Goal: Task Accomplishment & Management: Use online tool/utility

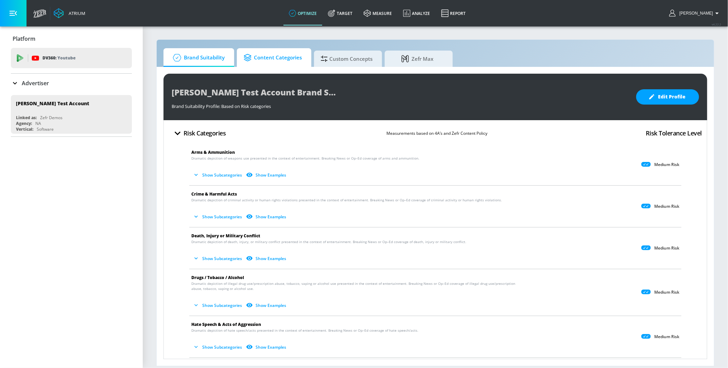
click at [289, 54] on span "Content Categories" at bounding box center [273, 58] width 58 height 16
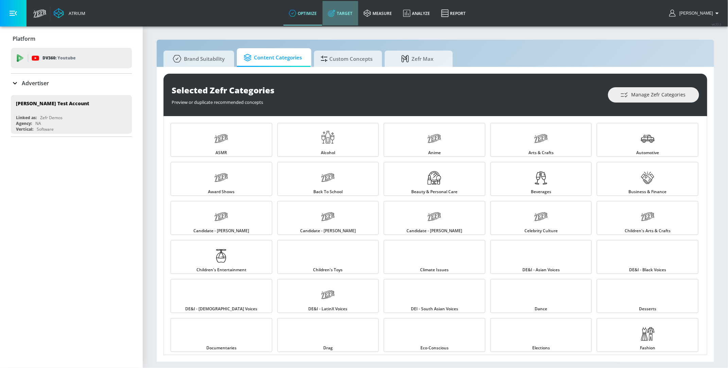
click at [355, 19] on link "Target" at bounding box center [341, 13] width 36 height 24
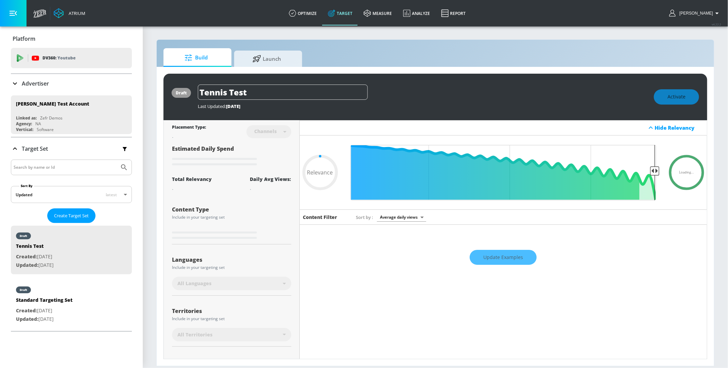
type input "0.05"
click at [27, 83] on p "Advertiser" at bounding box center [35, 83] width 27 height 7
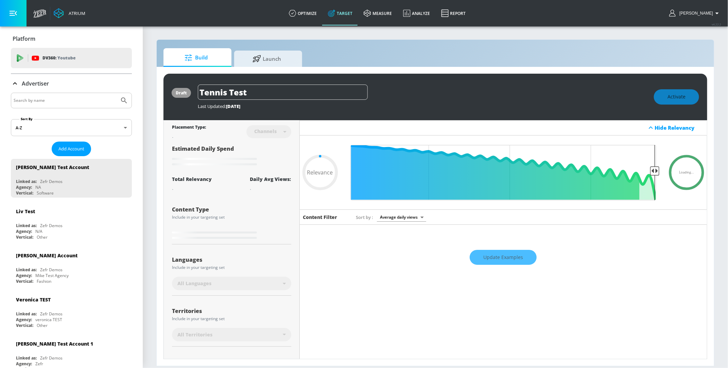
click at [32, 101] on input "Search by name" at bounding box center [65, 100] width 103 height 9
type input "barbie"
click at [126, 102] on icon "Submit Search" at bounding box center [124, 101] width 6 height 6
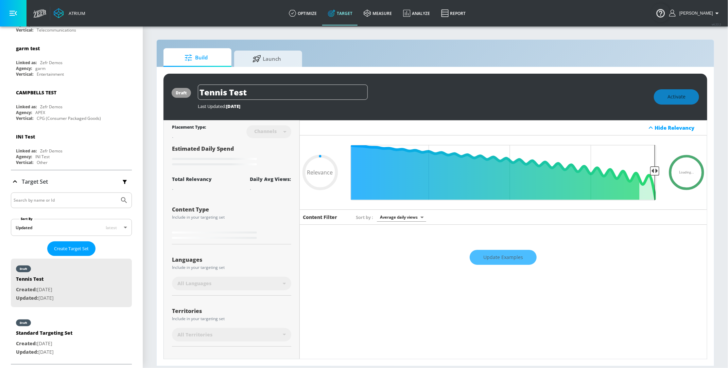
scroll to position [4447, 0]
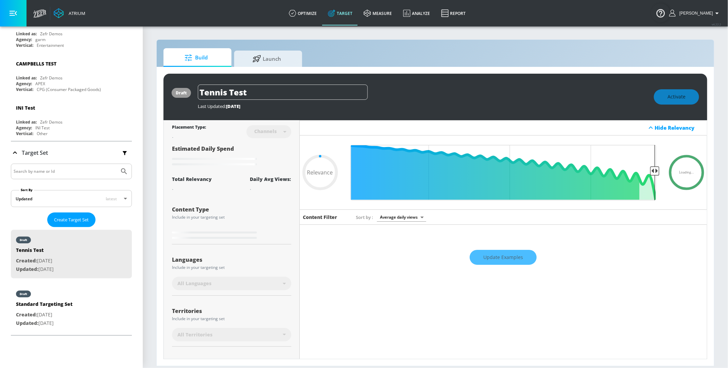
type input "0.22"
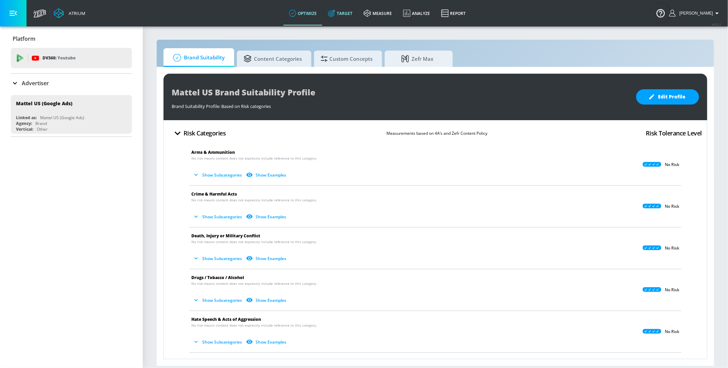
click at [356, 12] on link "Target" at bounding box center [341, 13] width 36 height 24
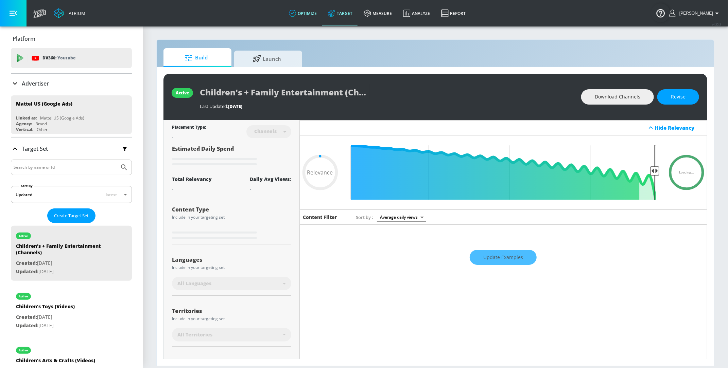
type input "0.05"
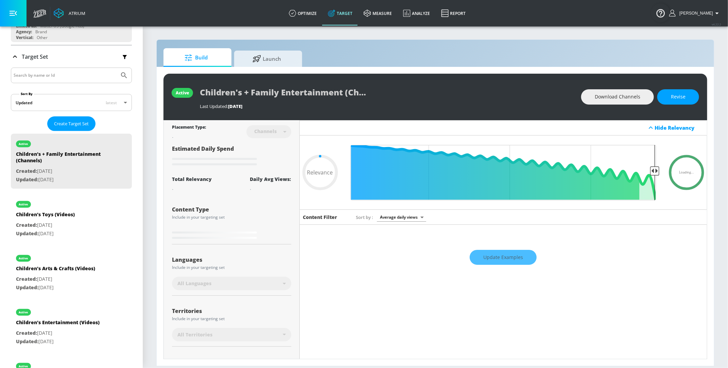
scroll to position [189, 0]
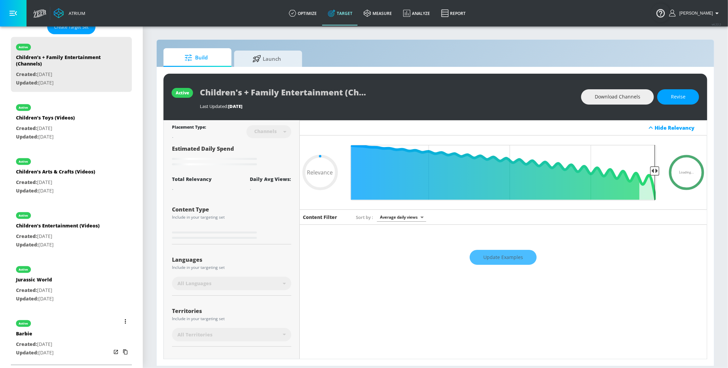
click at [45, 333] on div "Barbie" at bounding box center [35, 336] width 38 height 10
type input "Barbie"
type input "videos"
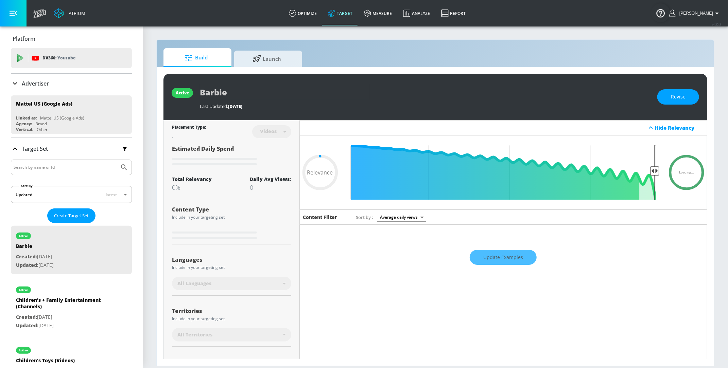
scroll to position [63, 0]
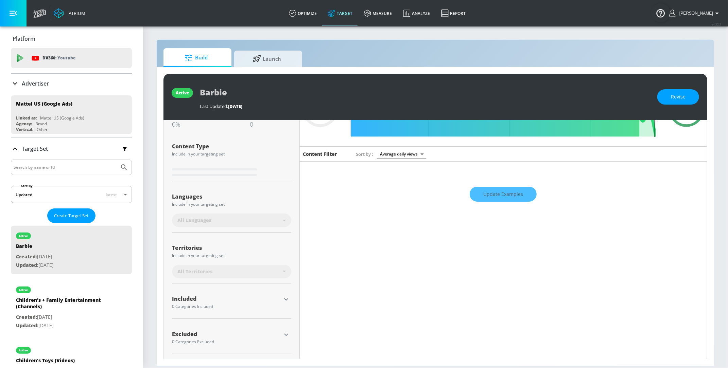
click at [500, 190] on div "Update Examples" at bounding box center [503, 195] width 407 height 24
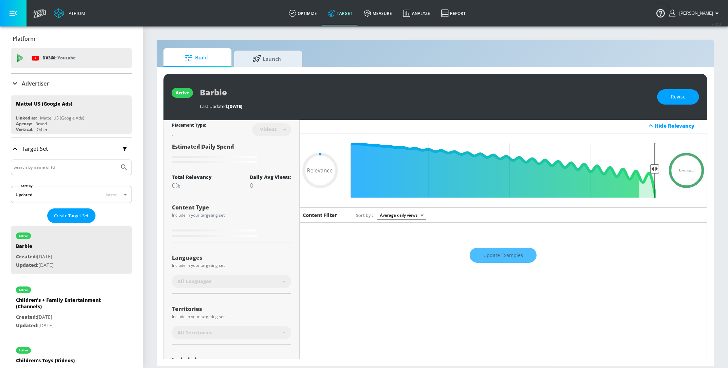
scroll to position [0, 0]
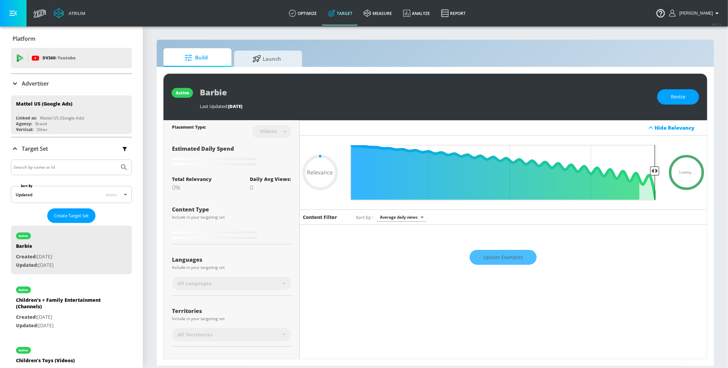
type input "0.65"
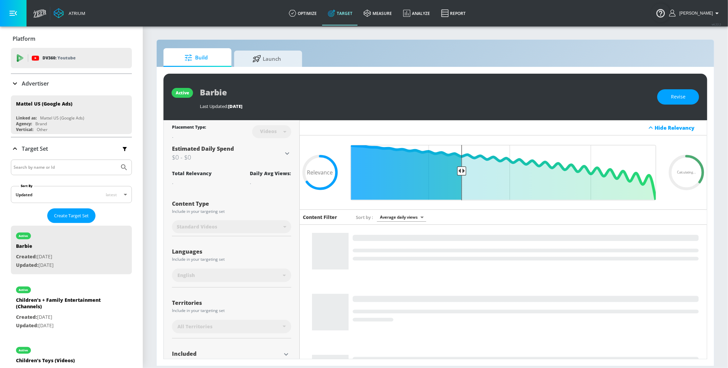
scroll to position [153, 0]
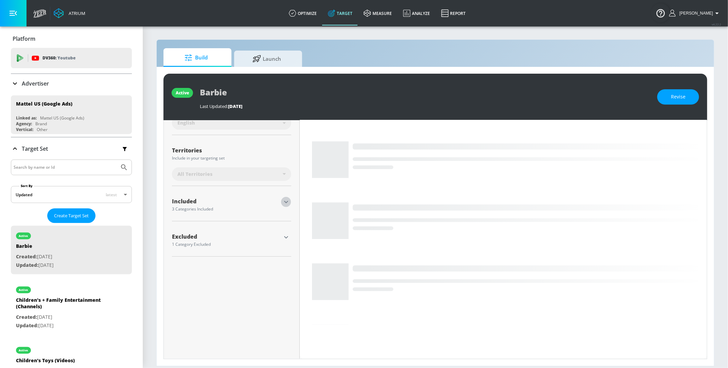
click at [288, 202] on icon "button" at bounding box center [286, 202] width 8 height 8
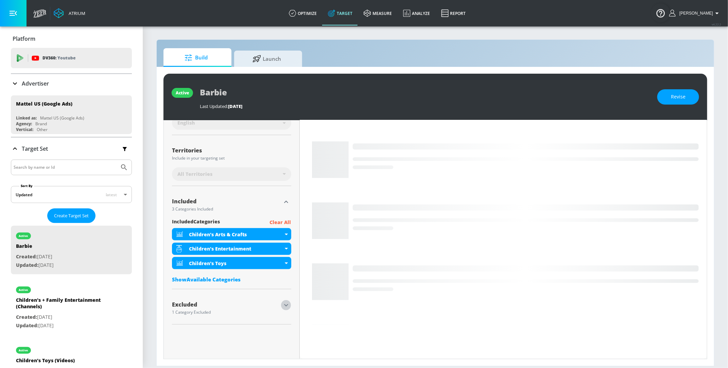
click at [285, 303] on icon "button" at bounding box center [286, 305] width 8 height 8
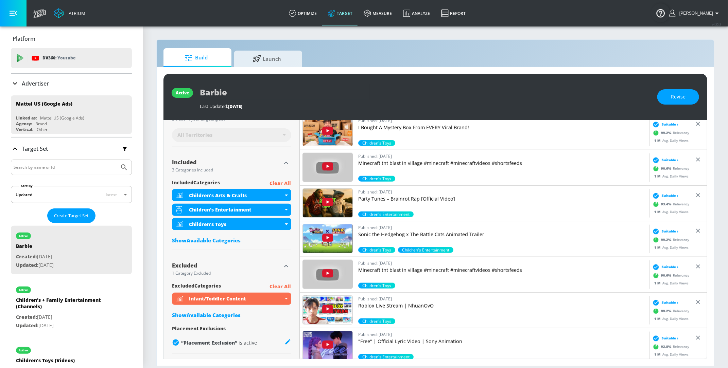
scroll to position [254, 0]
